Goal: Check status: Check status

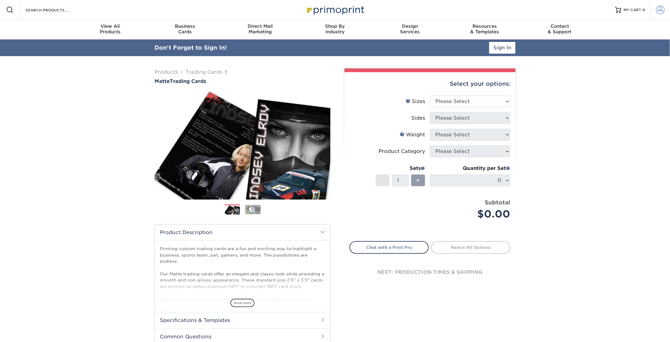
click at [659, 8] on span at bounding box center [660, 10] width 9 height 9
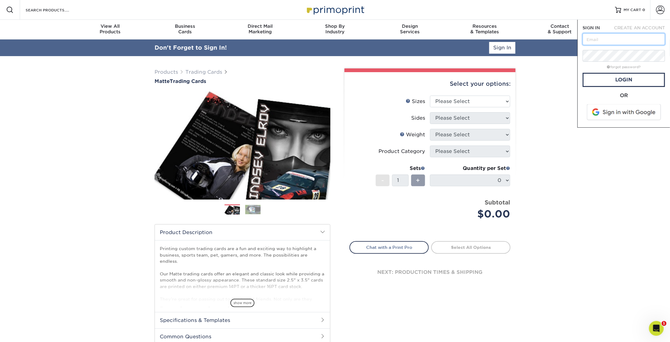
click at [627, 37] on input "text" at bounding box center [623, 39] width 82 height 12
click at [554, 74] on div "Products Trading Cards Matte Trading Cards" at bounding box center [335, 220] width 670 height 329
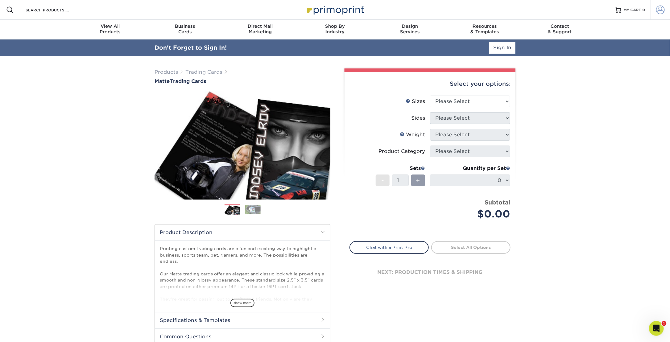
click at [663, 13] on span at bounding box center [660, 10] width 9 height 9
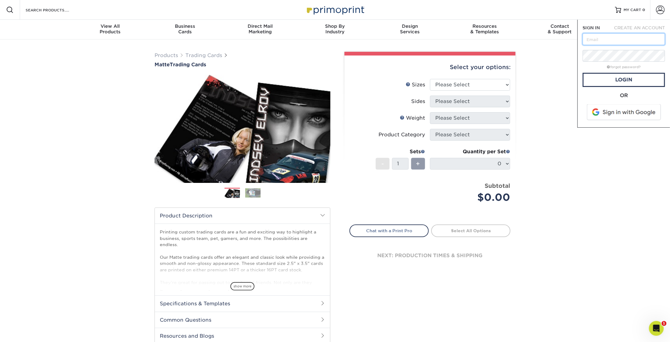
click at [623, 40] on input "text" at bounding box center [623, 39] width 82 height 12
type input "[EMAIL_ADDRESS][DOMAIN_NAME]"
click at [622, 112] on span at bounding box center [624, 112] width 79 height 16
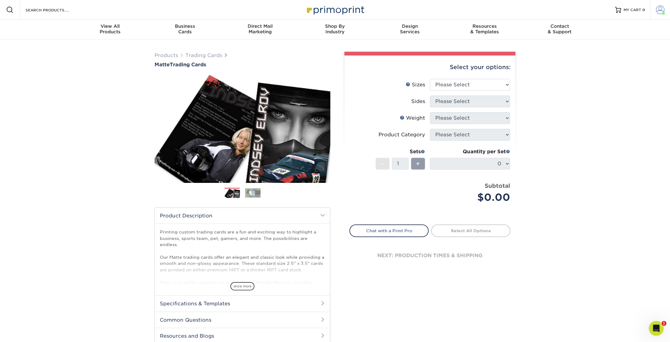
click at [660, 13] on span at bounding box center [660, 10] width 9 height 9
click at [607, 64] on link "Order History" at bounding box center [623, 68] width 77 height 8
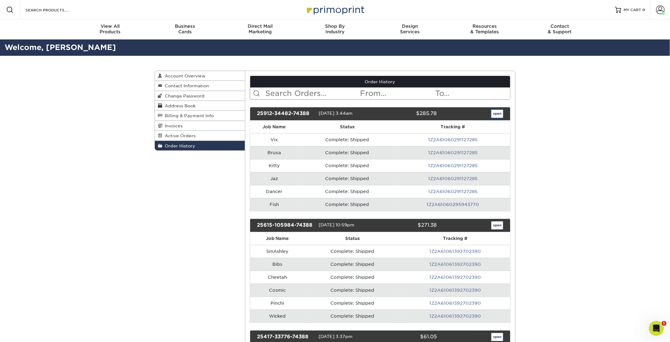
click at [499, 114] on link "open" at bounding box center [497, 114] width 12 height 8
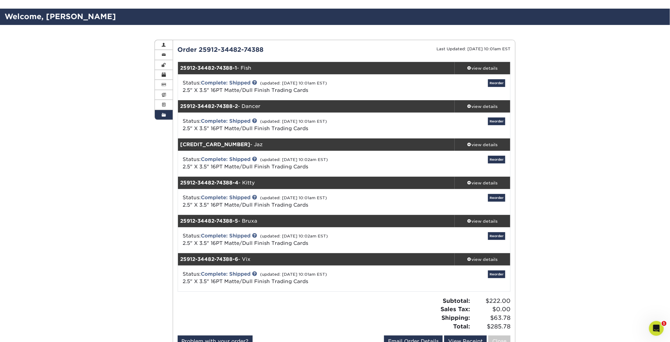
scroll to position [62, 0]
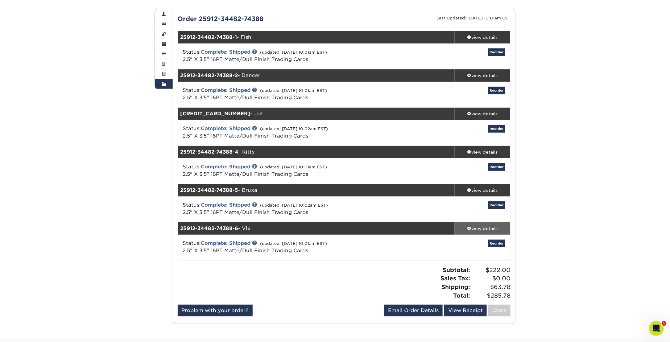
click at [488, 225] on div "view details" at bounding box center [481, 228] width 55 height 6
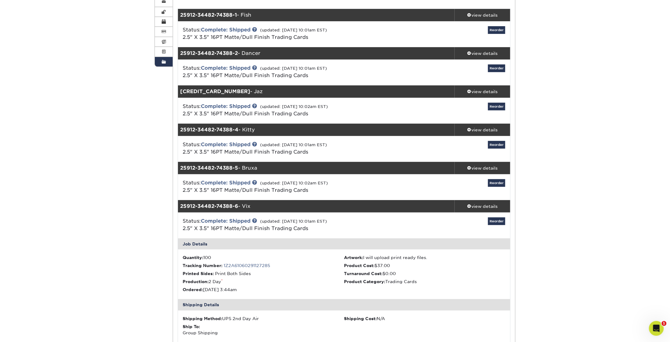
scroll to position [92, 0]
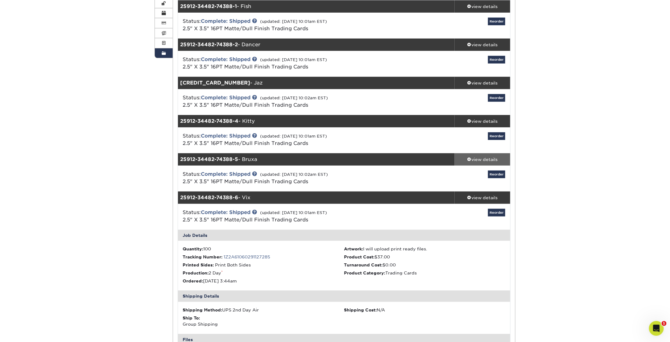
click at [497, 159] on div "view details" at bounding box center [481, 159] width 55 height 6
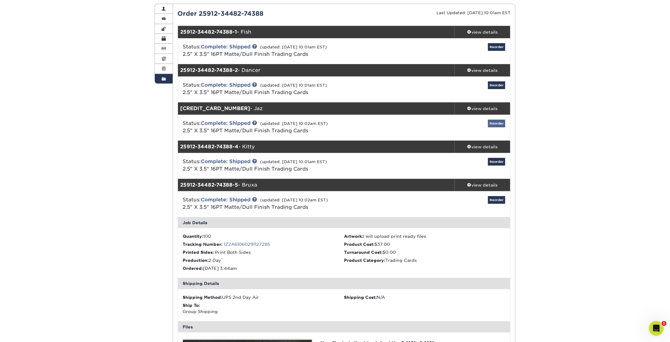
scroll to position [31, 0]
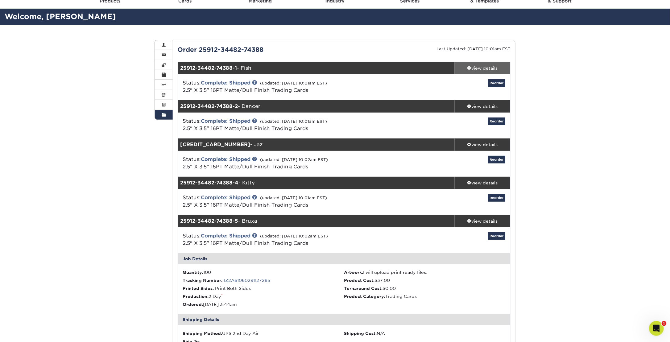
click at [482, 69] on div "view details" at bounding box center [481, 68] width 55 height 6
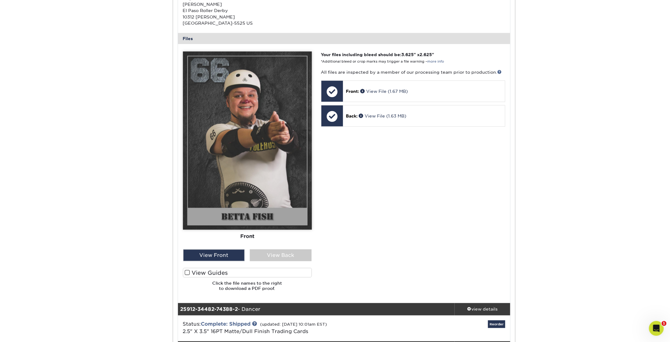
scroll to position [308, 0]
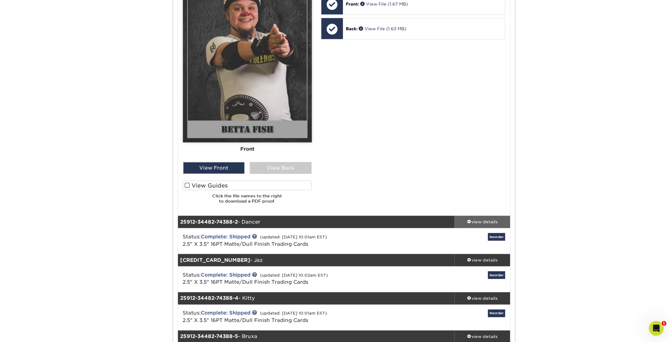
click at [484, 219] on div "view details" at bounding box center [481, 222] width 55 height 6
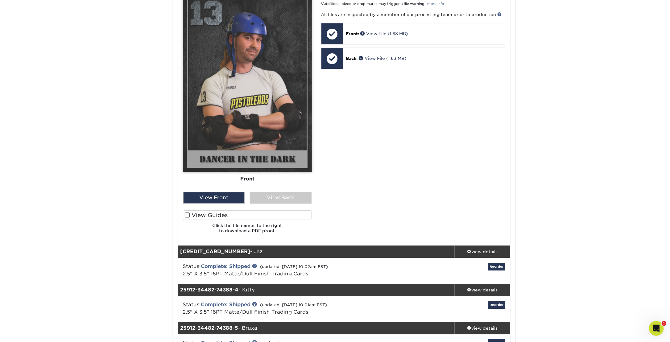
scroll to position [740, 0]
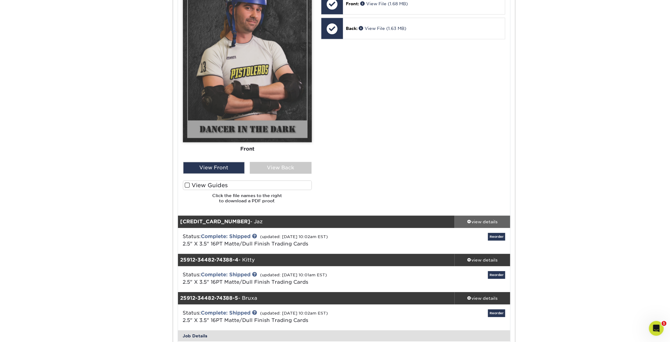
click at [479, 221] on div "view details" at bounding box center [481, 222] width 55 height 6
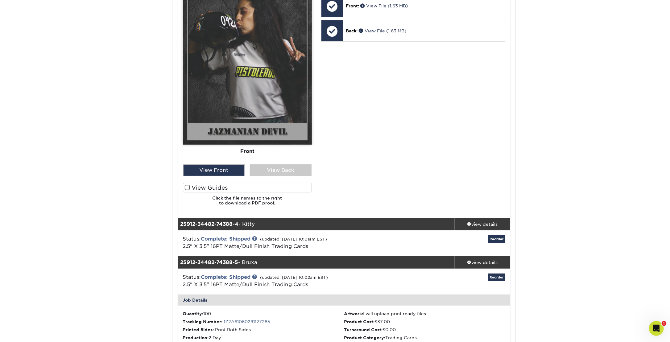
scroll to position [1171, 0]
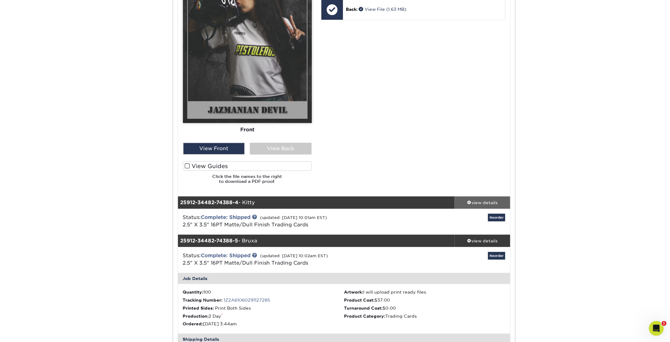
click at [495, 203] on div "view details" at bounding box center [481, 202] width 55 height 6
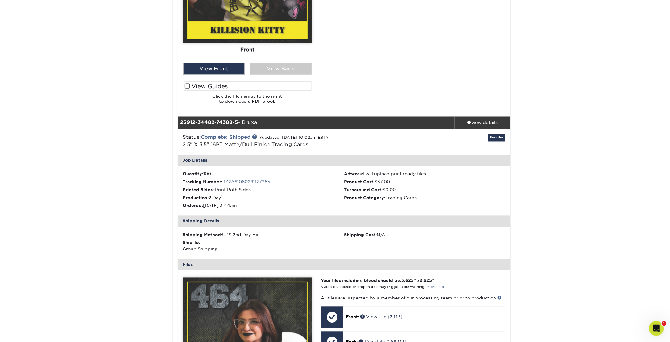
scroll to position [1665, 0]
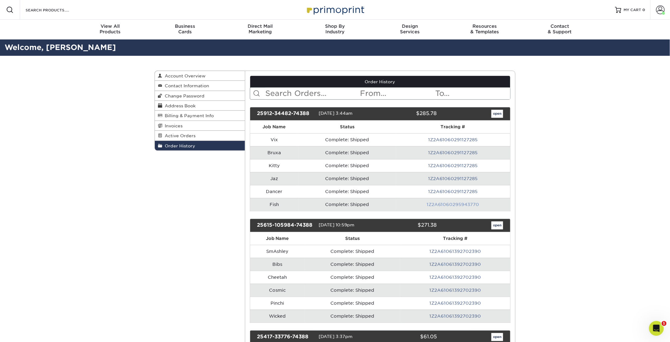
click at [455, 203] on link "1Z2A61060295943770" at bounding box center [452, 204] width 53 height 5
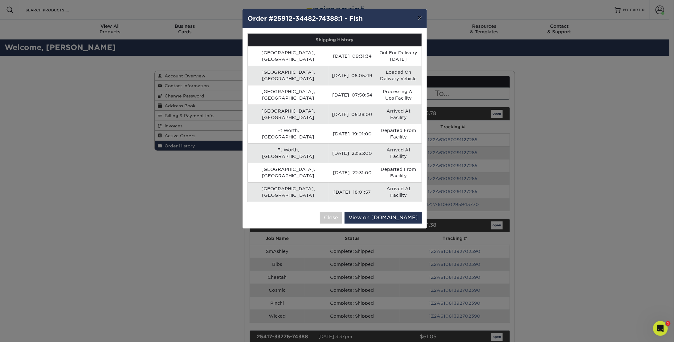
click at [418, 16] on button "×" at bounding box center [420, 17] width 14 height 17
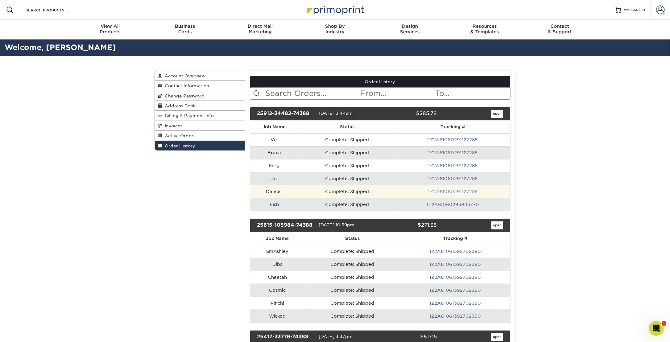
click at [466, 189] on link "1Z2A61060291127285" at bounding box center [453, 191] width 50 height 5
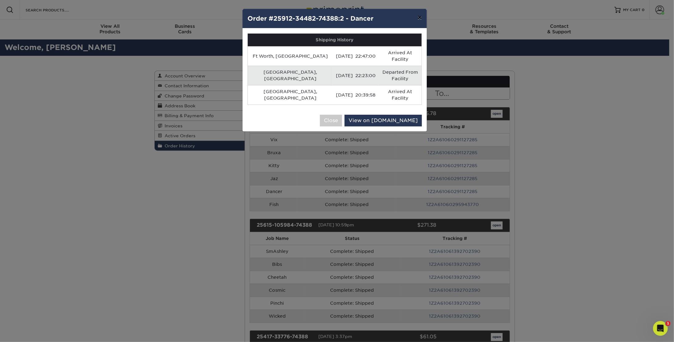
click at [420, 18] on button "×" at bounding box center [420, 17] width 14 height 17
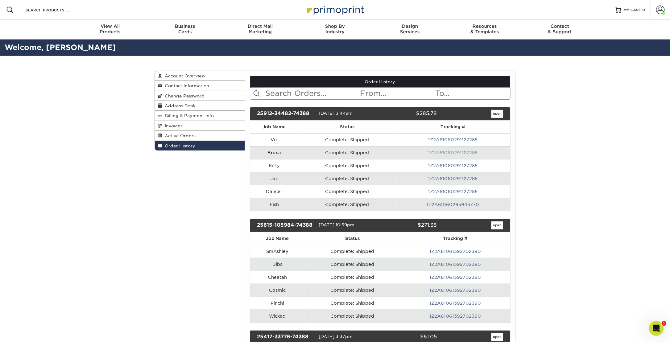
click at [456, 152] on link "1Z2A61060291127285" at bounding box center [453, 152] width 50 height 5
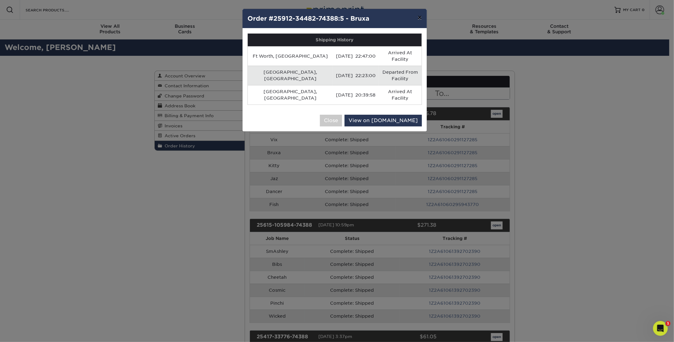
click at [420, 17] on button "×" at bounding box center [420, 17] width 14 height 17
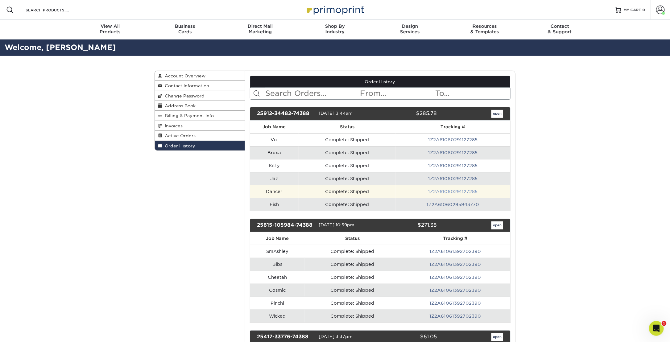
click at [469, 189] on link "1Z2A61060291127285" at bounding box center [453, 191] width 50 height 5
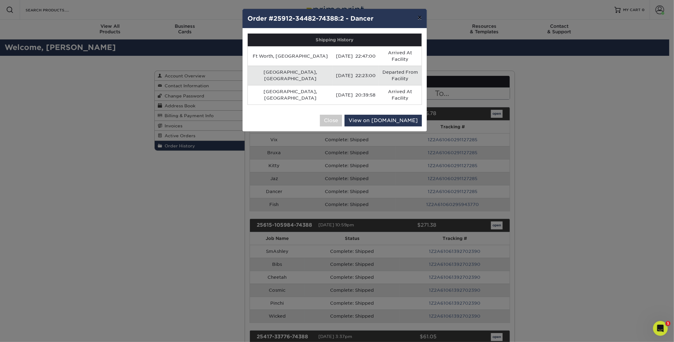
click at [418, 19] on button "×" at bounding box center [420, 17] width 14 height 17
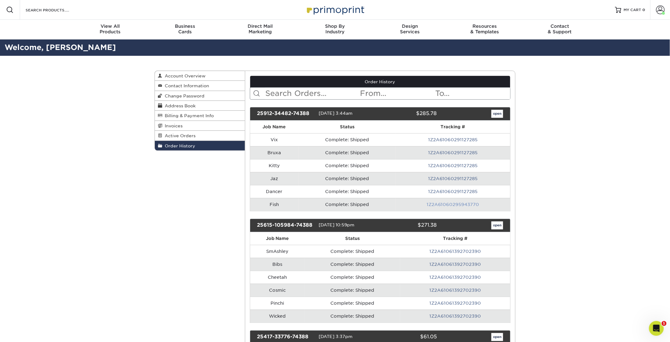
click at [464, 202] on link "1Z2A61060295943770" at bounding box center [452, 204] width 53 height 5
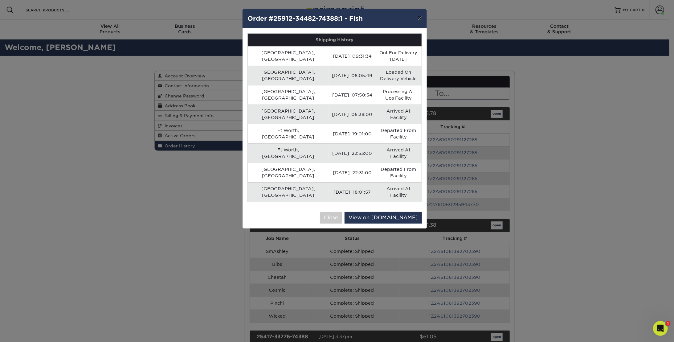
click at [422, 17] on button "×" at bounding box center [420, 17] width 14 height 17
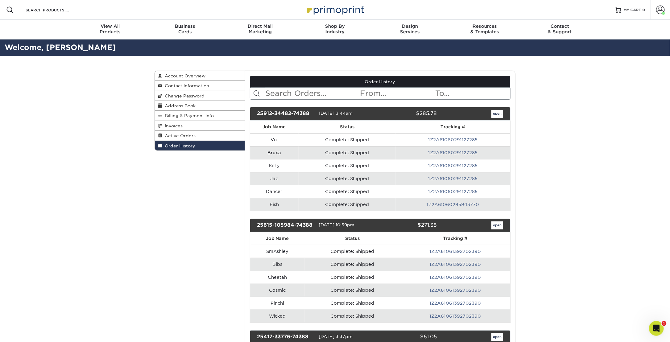
click at [580, 127] on div "Order History Account Overview Contact Information Change Password Address Book…" at bounding box center [335, 279] width 670 height 447
